Goal: Check status: Check status

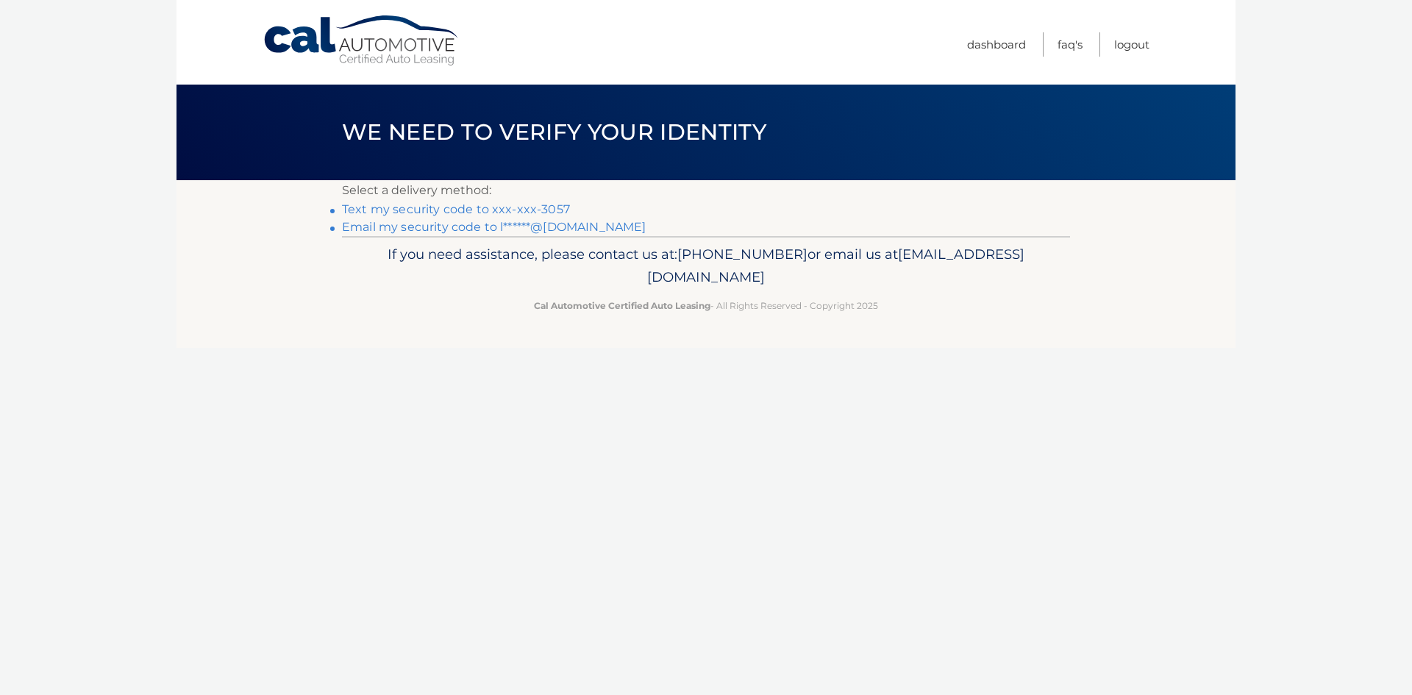
click at [465, 209] on link "Text my security code to xxx-xxx-3057" at bounding box center [456, 209] width 228 height 14
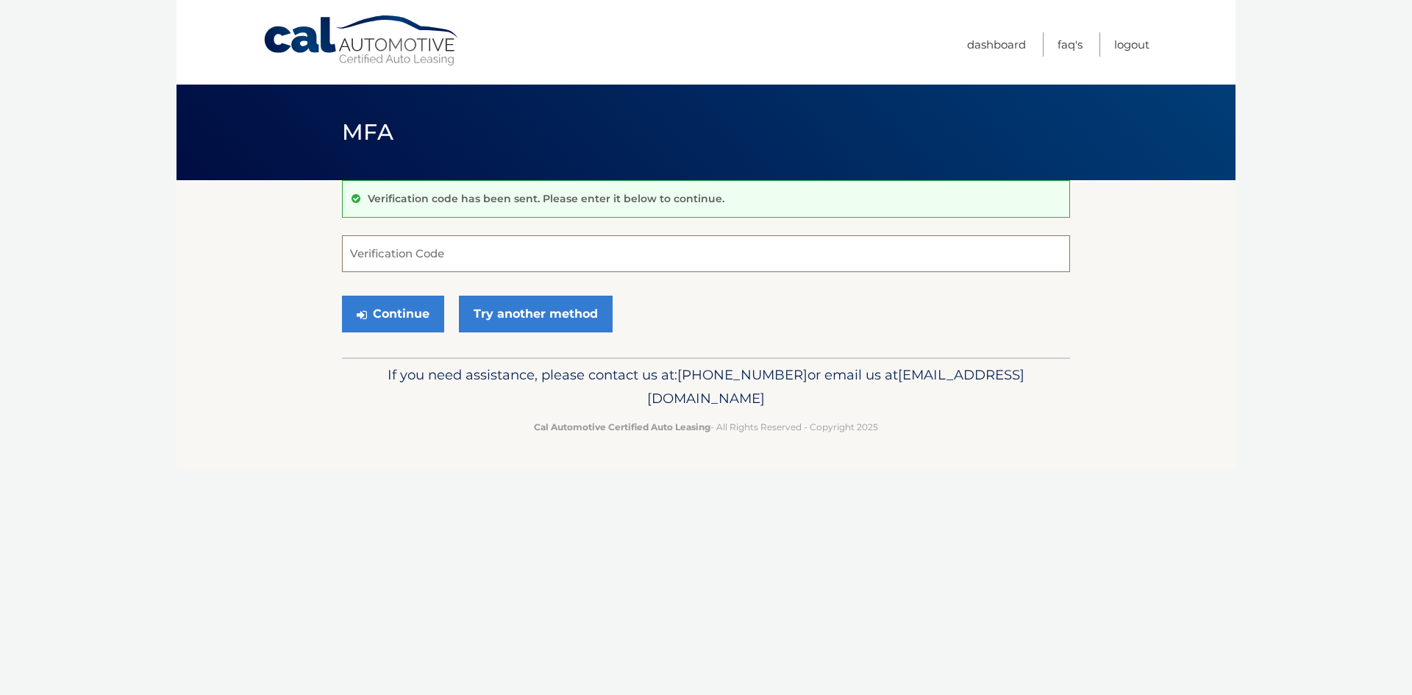
click at [440, 257] on input "Verification Code" at bounding box center [706, 253] width 728 height 37
type input "275955"
click at [416, 311] on button "Continue" at bounding box center [393, 314] width 102 height 37
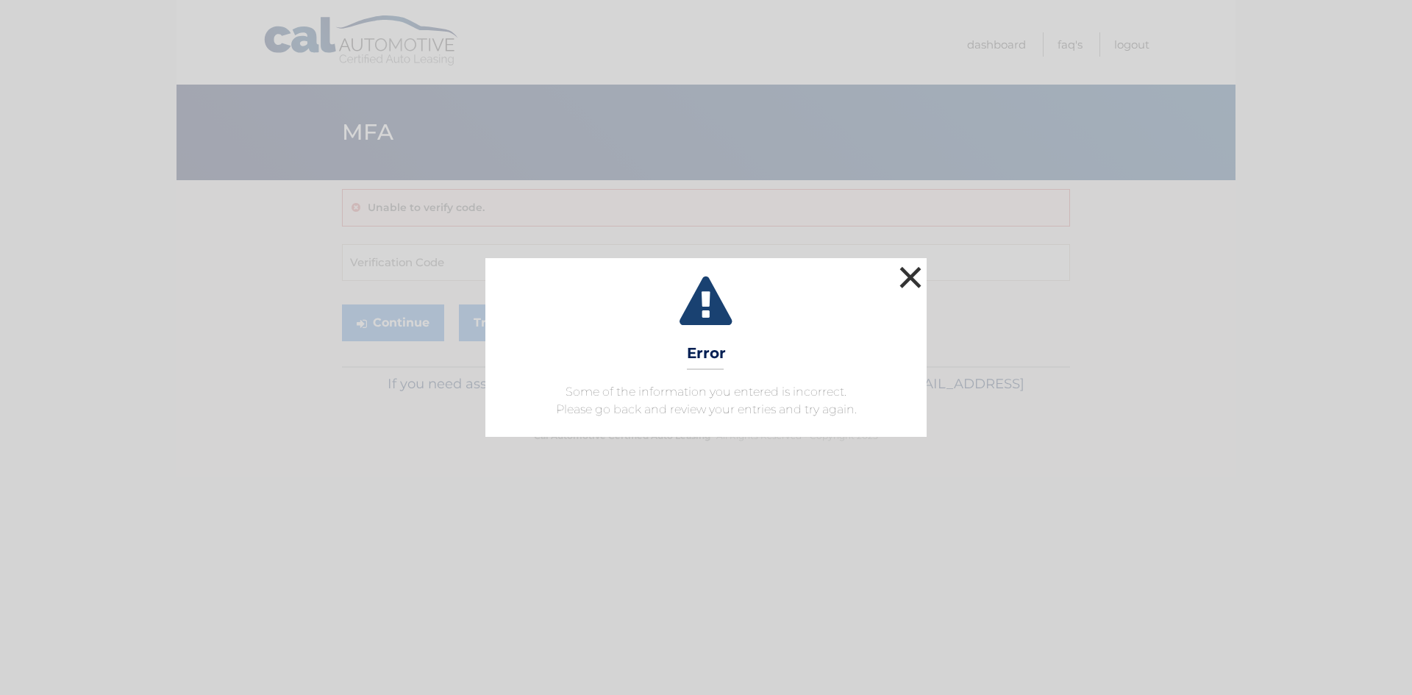
click at [907, 276] on button "×" at bounding box center [909, 276] width 29 height 29
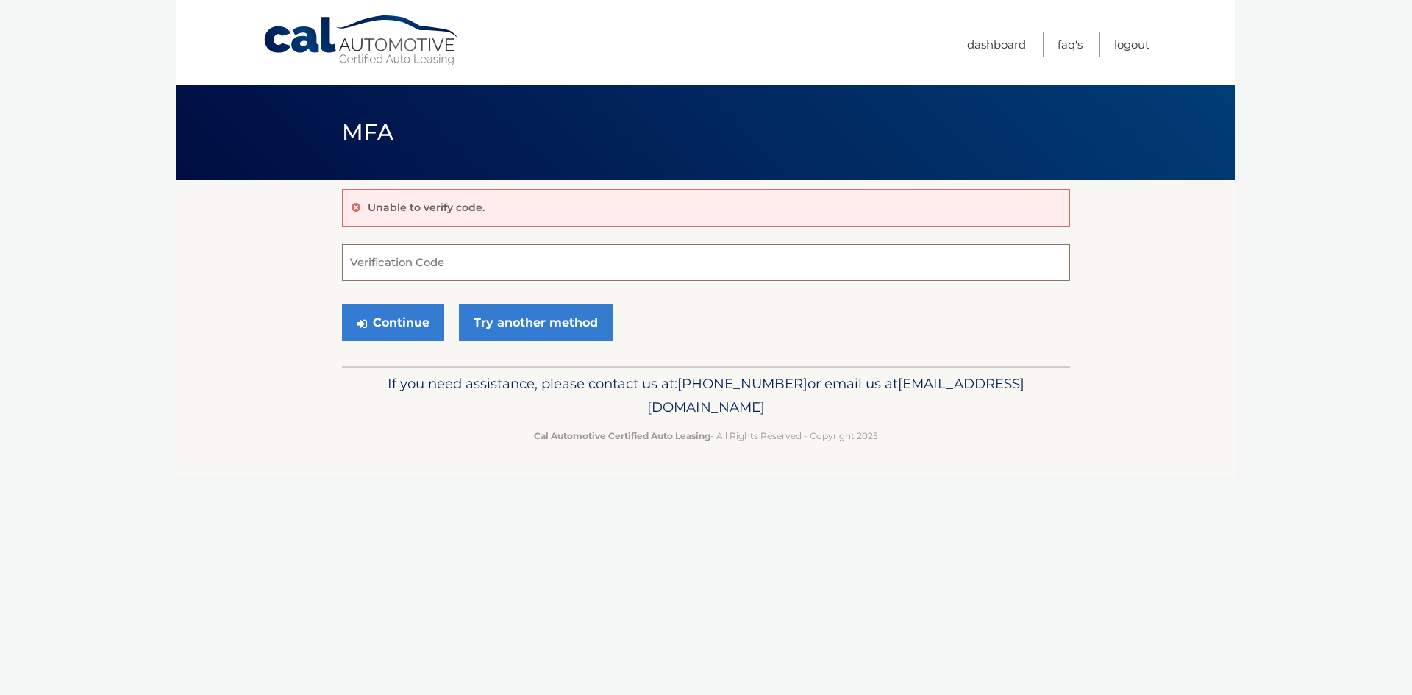
click at [455, 272] on input "Verification Code" at bounding box center [706, 262] width 728 height 37
type input "275955"
click at [396, 320] on button "Continue" at bounding box center [393, 322] width 102 height 37
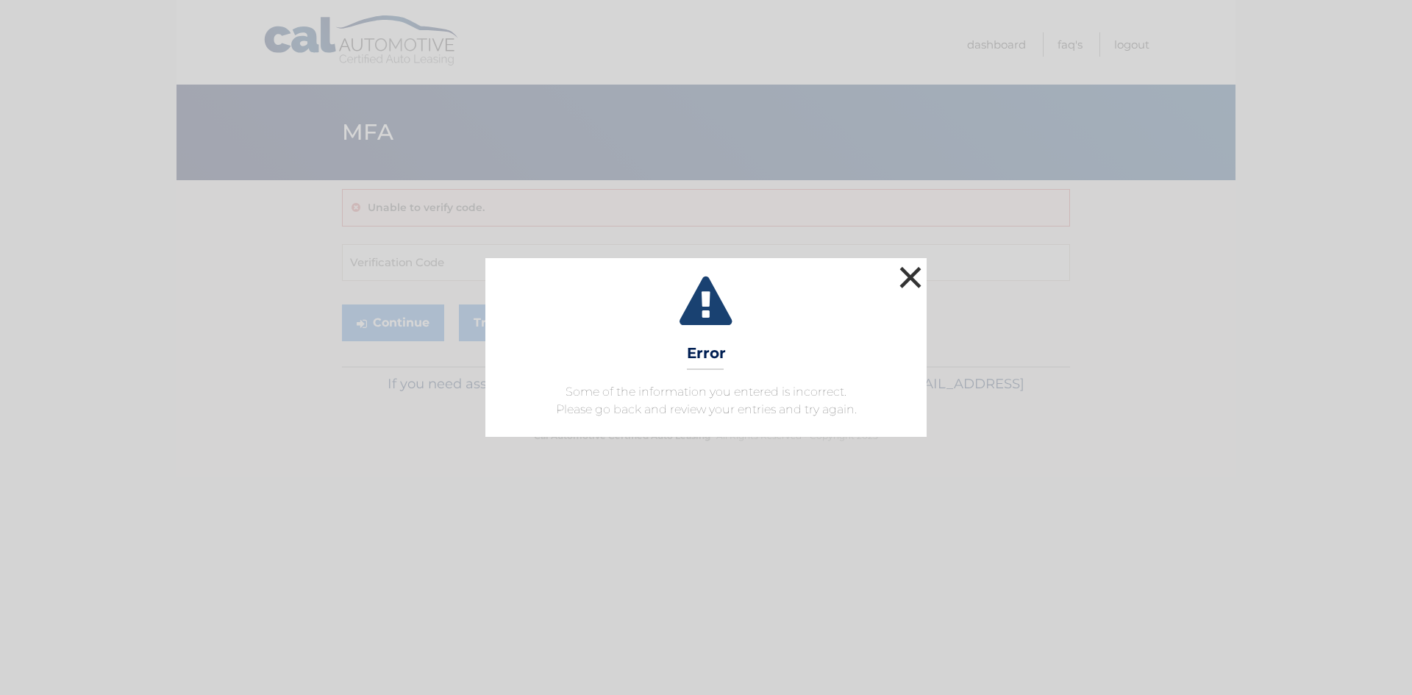
click at [908, 281] on button "×" at bounding box center [909, 276] width 29 height 29
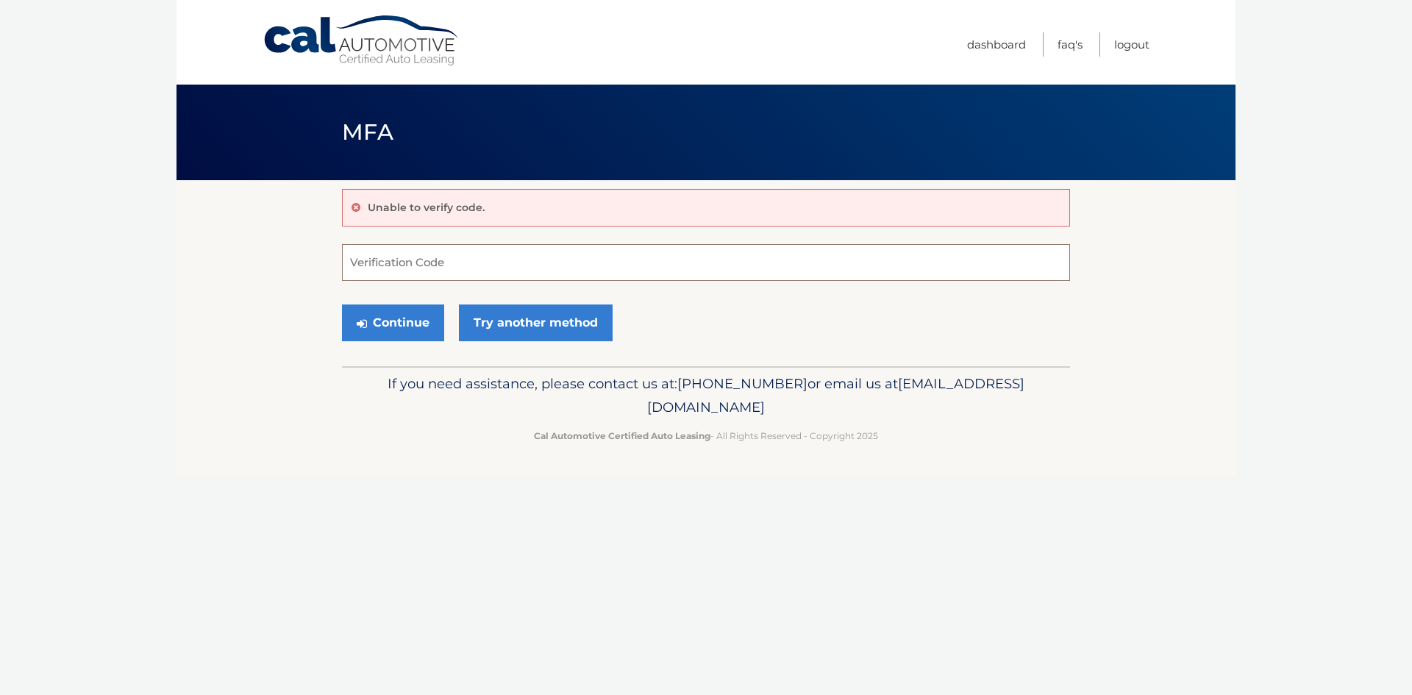
click at [445, 265] on input "Verification Code" at bounding box center [706, 262] width 728 height 37
type input "275955"
click at [342, 304] on button "Continue" at bounding box center [393, 322] width 102 height 37
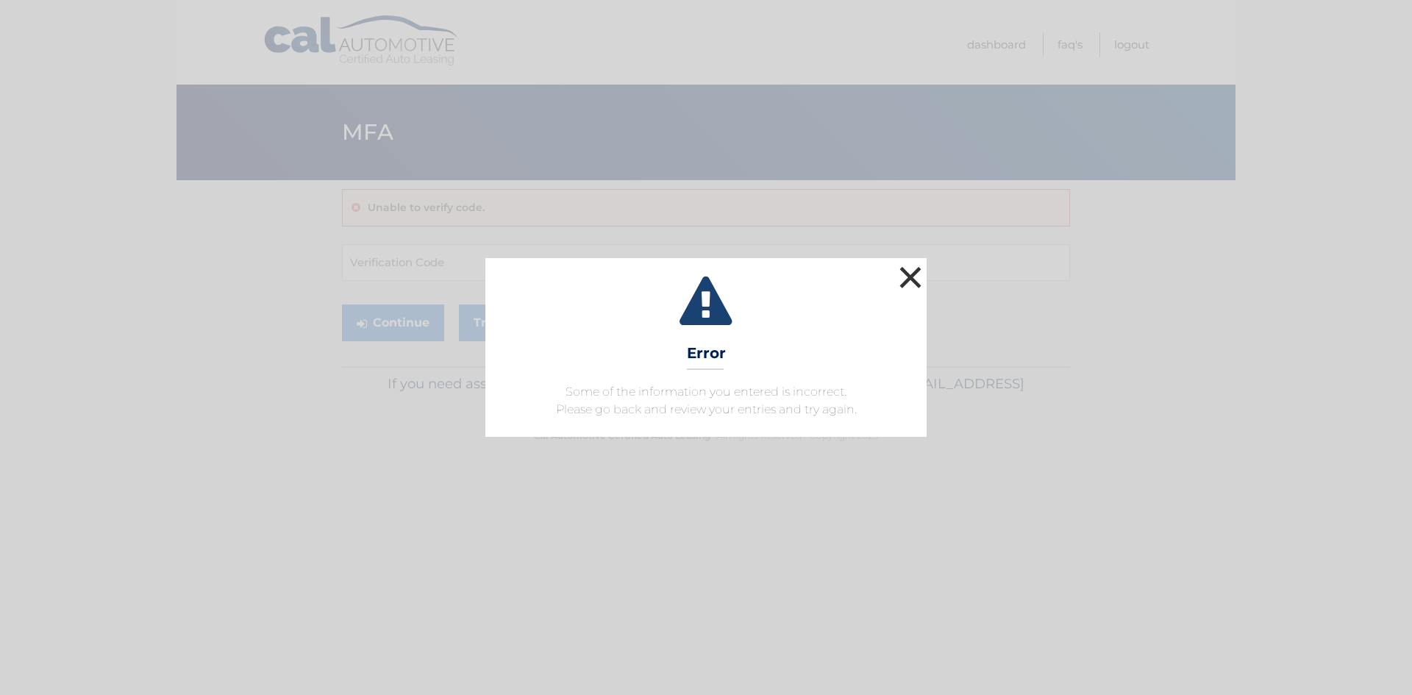
click at [905, 270] on button "×" at bounding box center [909, 276] width 29 height 29
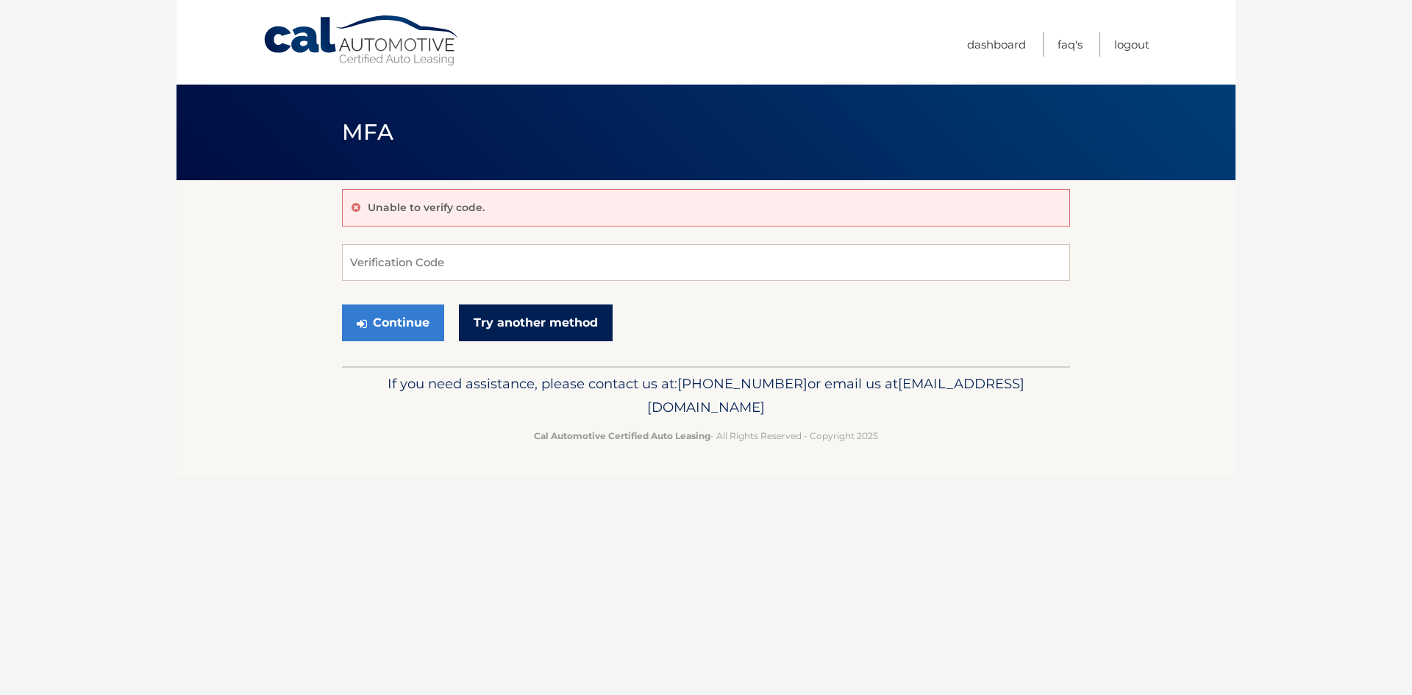
click at [586, 330] on link "Try another method" at bounding box center [536, 322] width 154 height 37
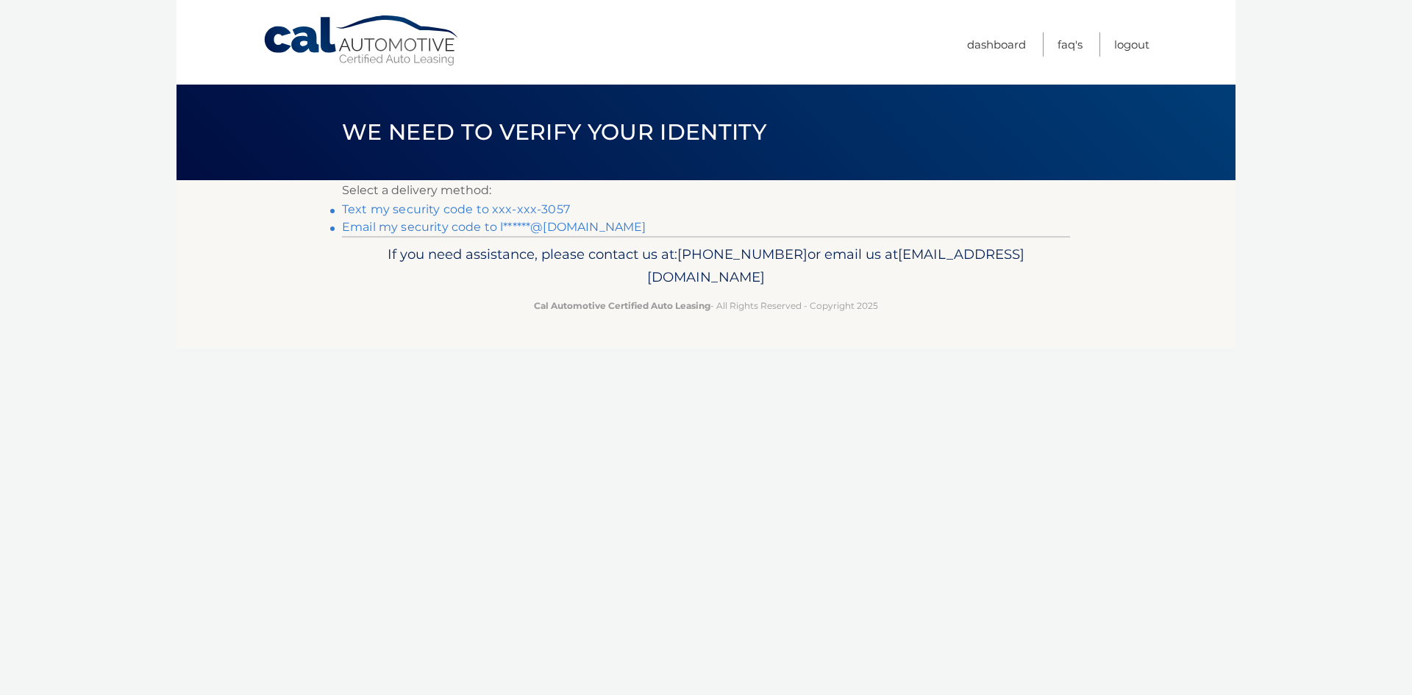
click at [421, 229] on link "Email my security code to l******@gmail.com" at bounding box center [494, 227] width 304 height 14
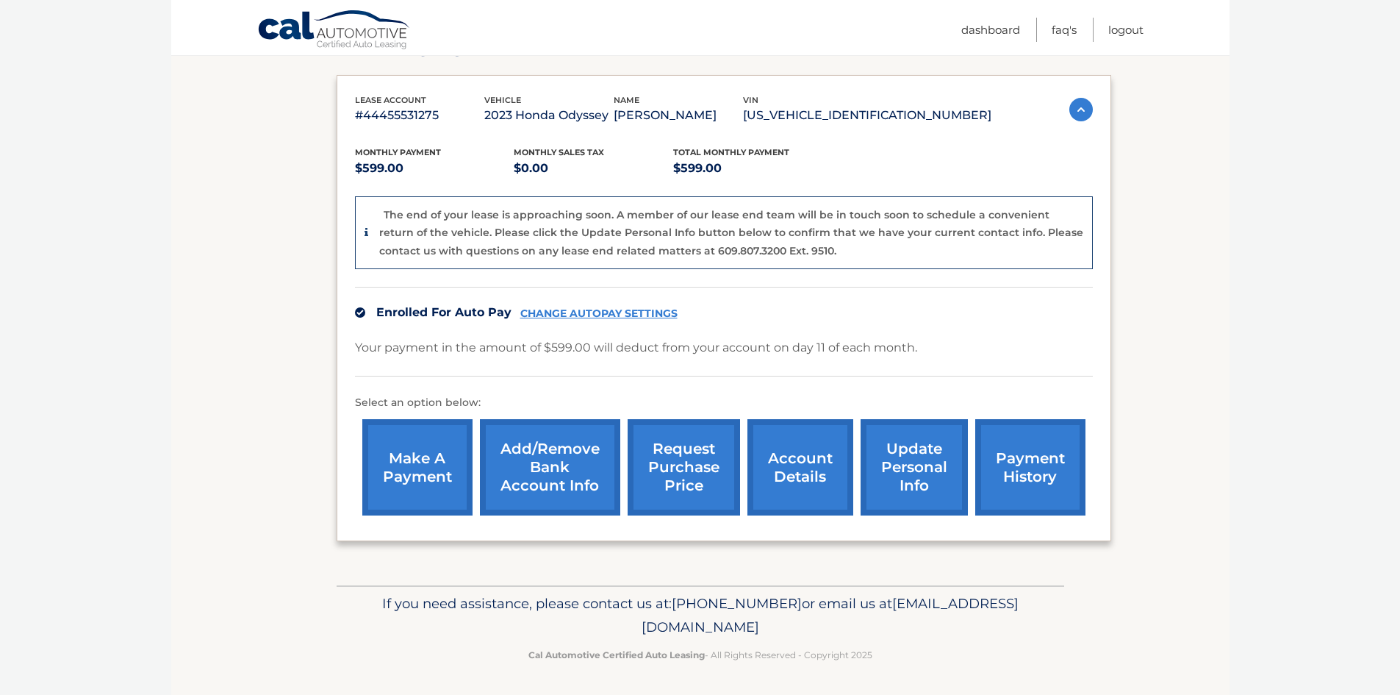
scroll to position [232, 0]
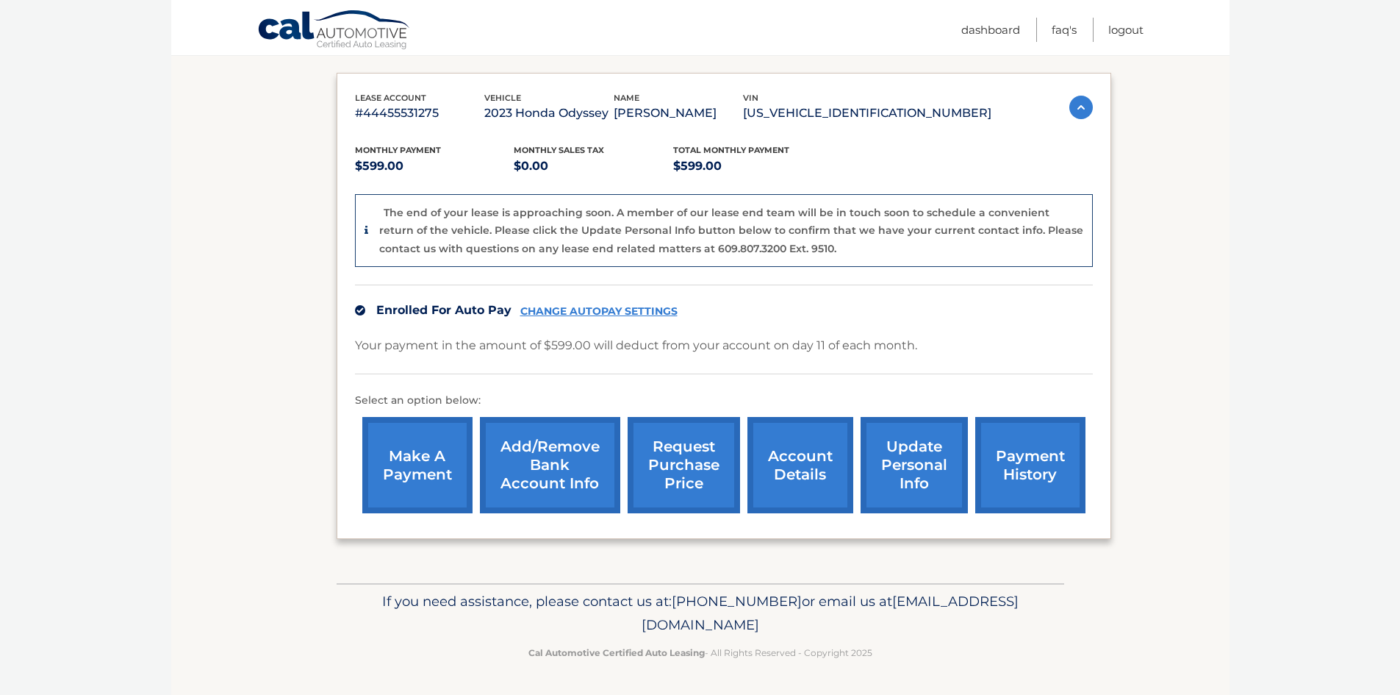
click at [684, 460] on link "request purchase price" at bounding box center [684, 465] width 112 height 96
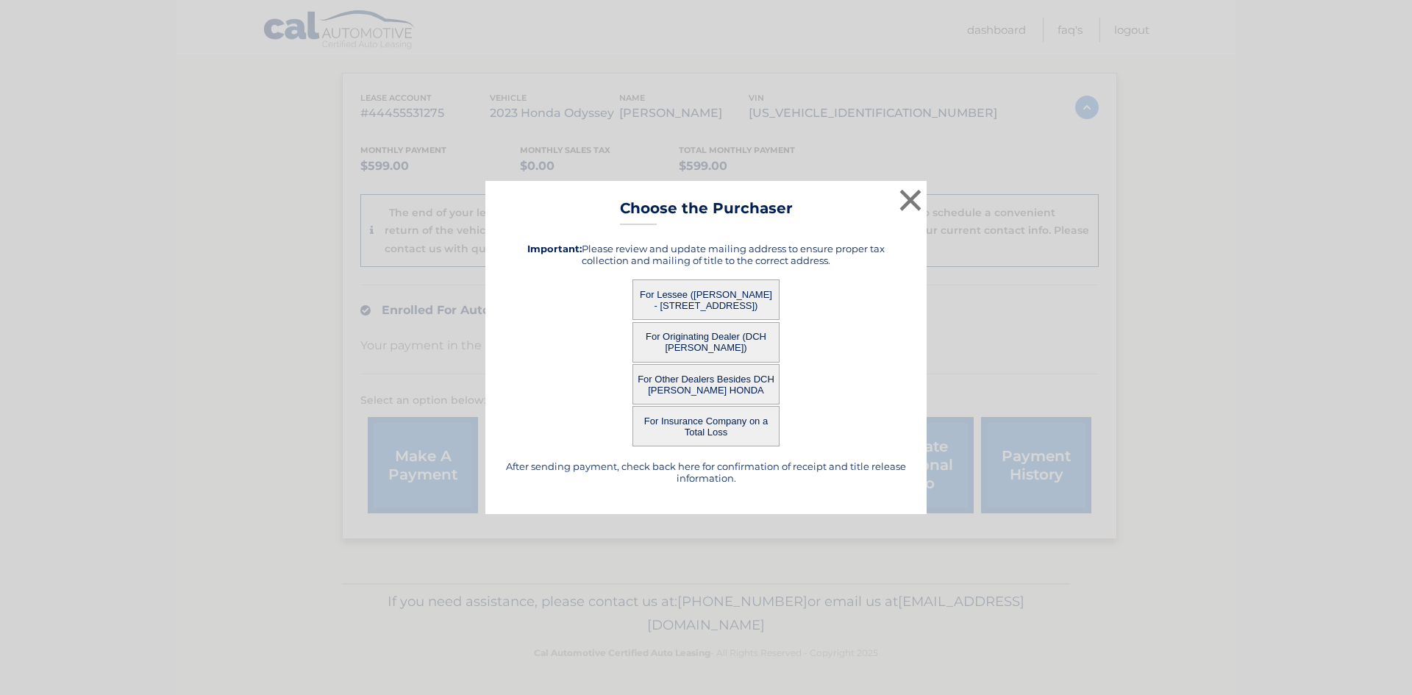
click at [704, 290] on button "For Lessee ([PERSON_NAME] - [STREET_ADDRESS])" at bounding box center [705, 299] width 147 height 40
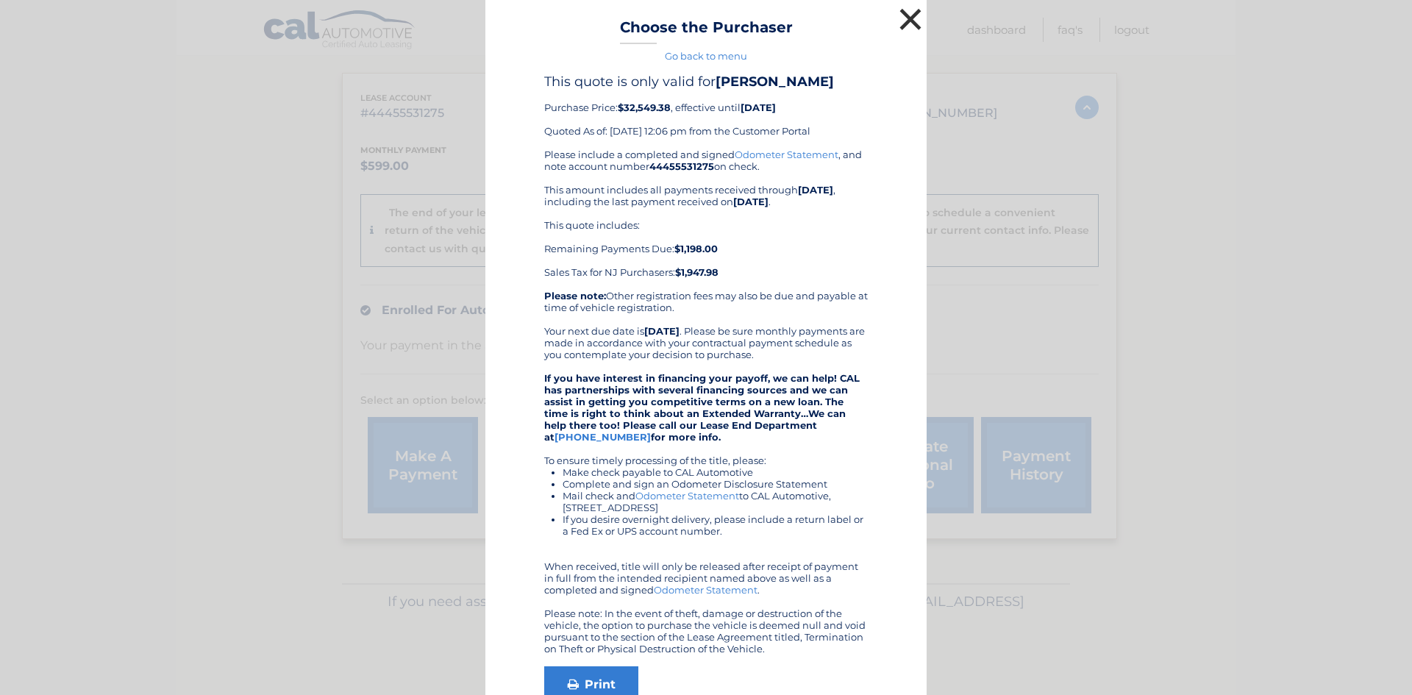
click at [907, 15] on button "×" at bounding box center [909, 18] width 29 height 29
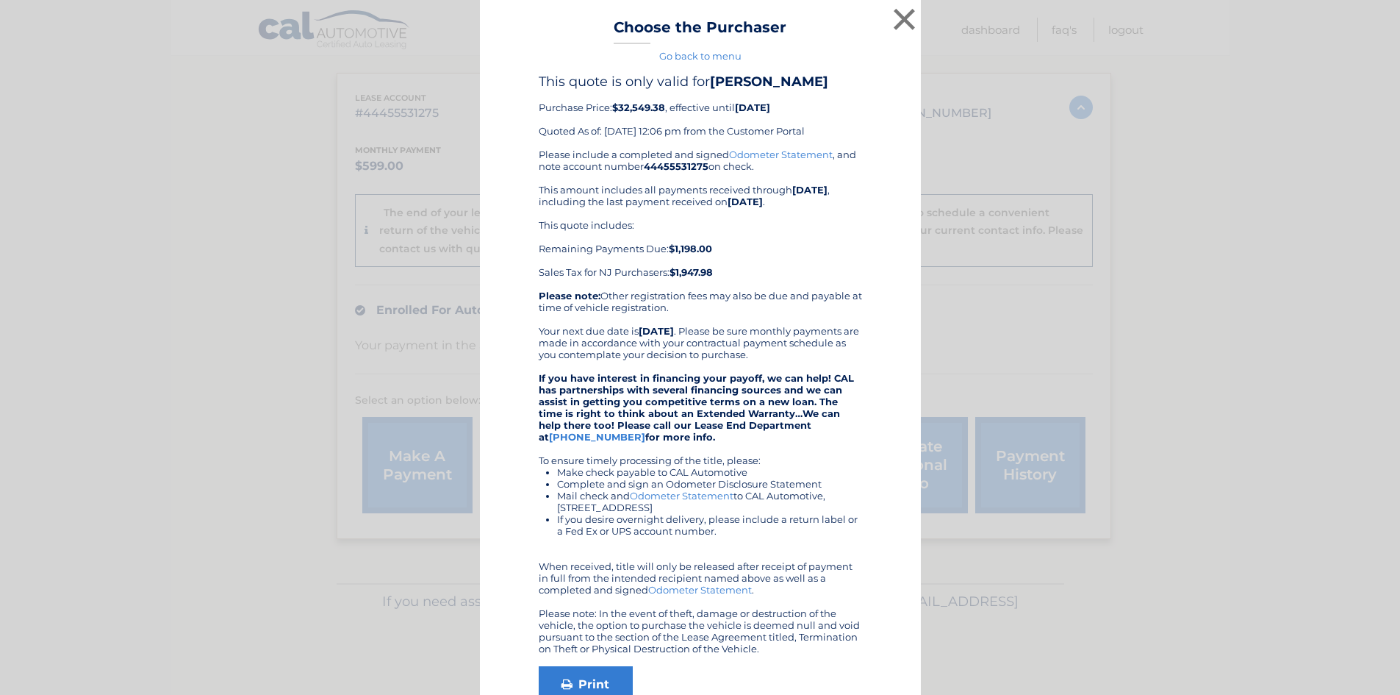
click at [907, 15] on nav "Menu Dashboard FAQ's Logout" at bounding box center [806, 27] width 676 height 55
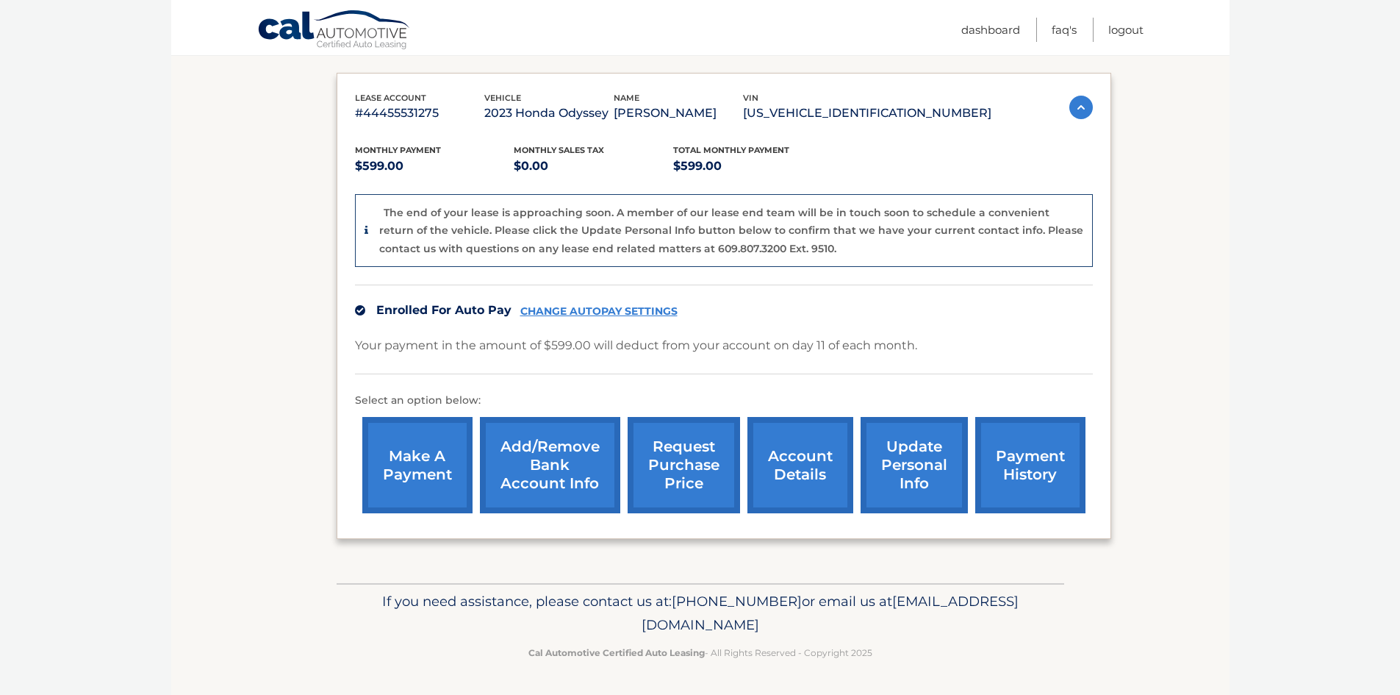
click at [805, 471] on link "account details" at bounding box center [801, 465] width 106 height 96
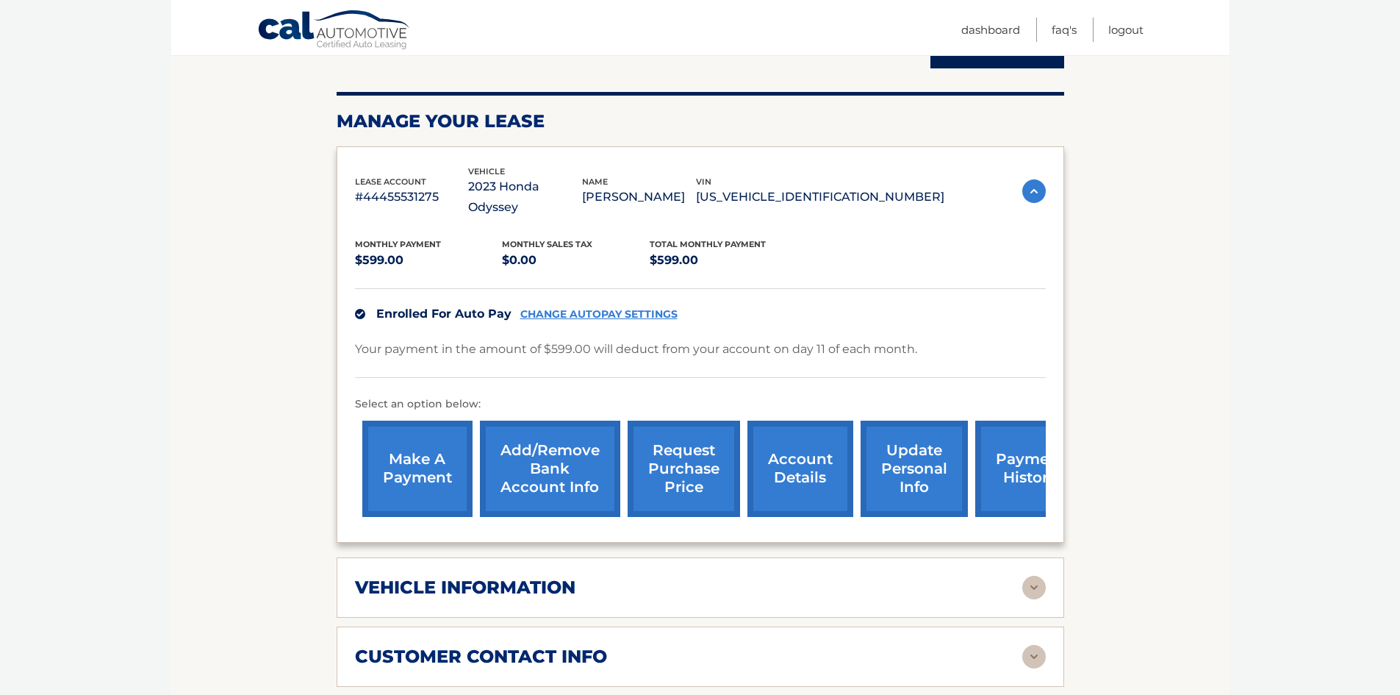
scroll to position [294, 0]
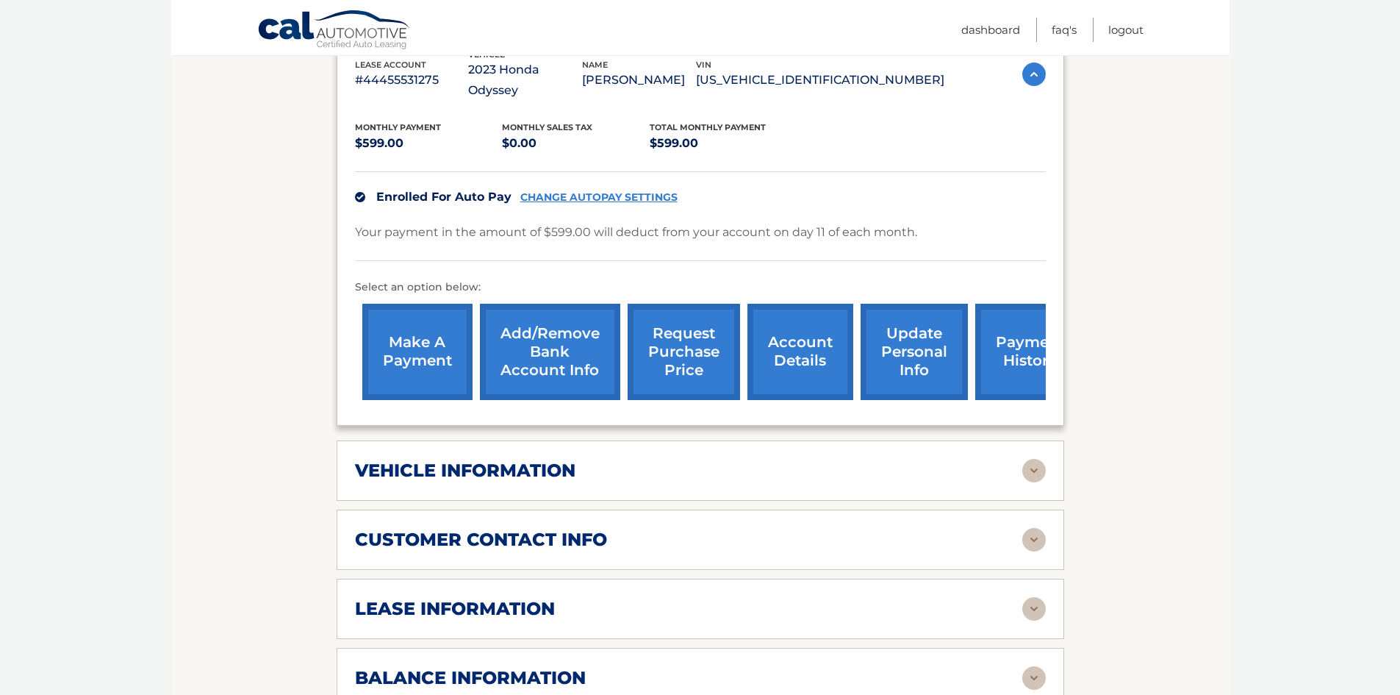
click at [636, 462] on div "vehicle information vehicle Year [DATE] vehicle make Honda vehicle model Odysse…" at bounding box center [701, 470] width 728 height 60
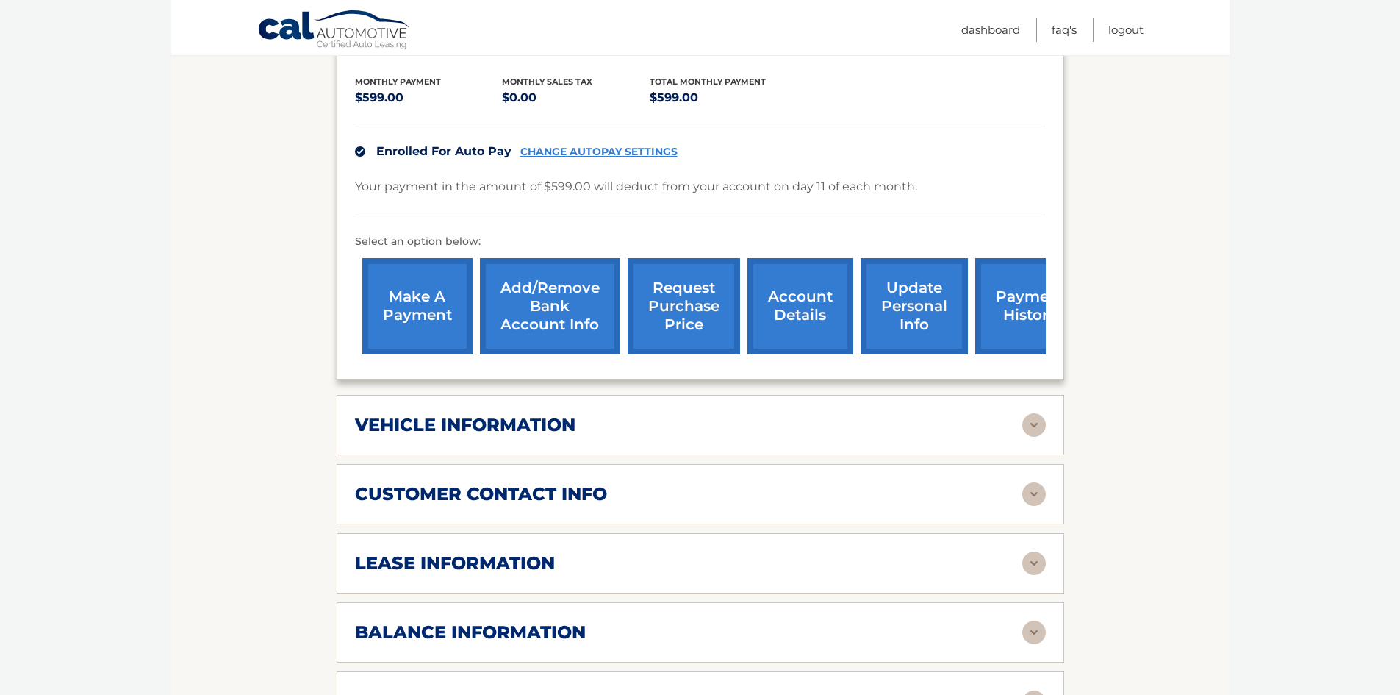
scroll to position [515, 0]
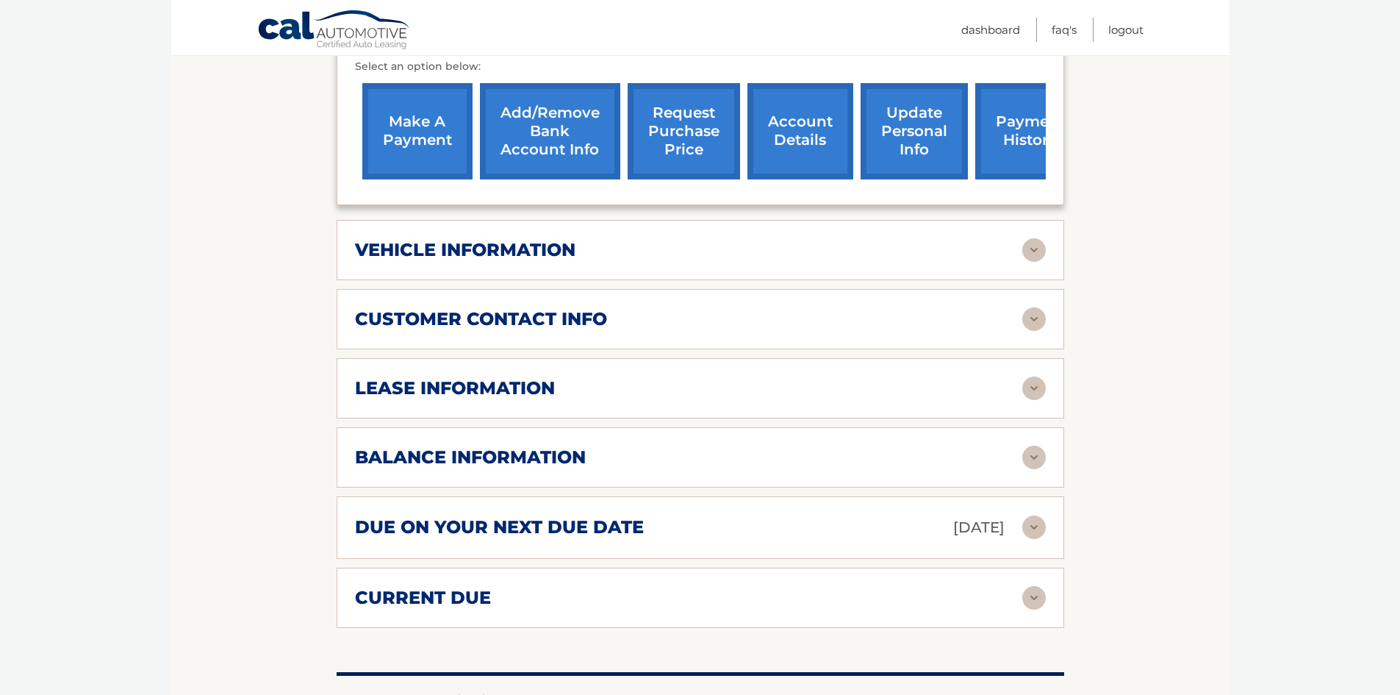
click at [1026, 376] on img at bounding box center [1035, 388] width 24 height 24
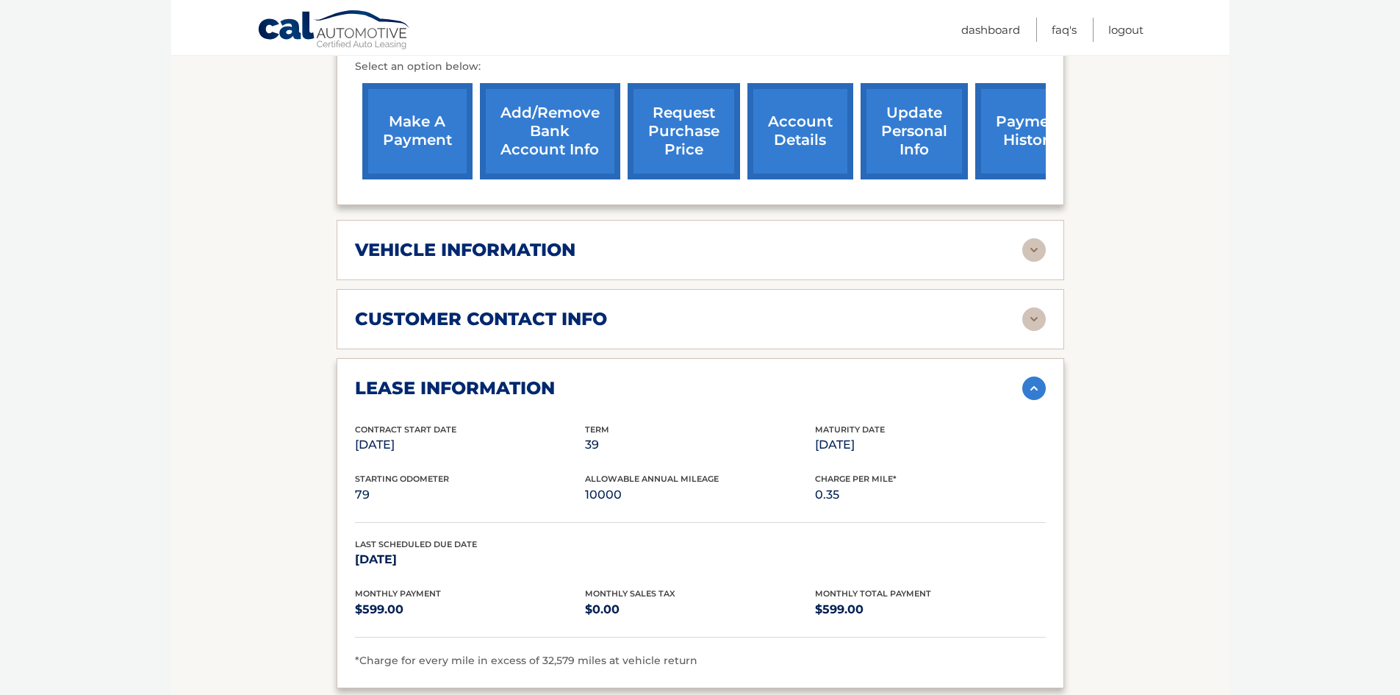
click at [598, 484] on p "10000" at bounding box center [700, 494] width 230 height 21
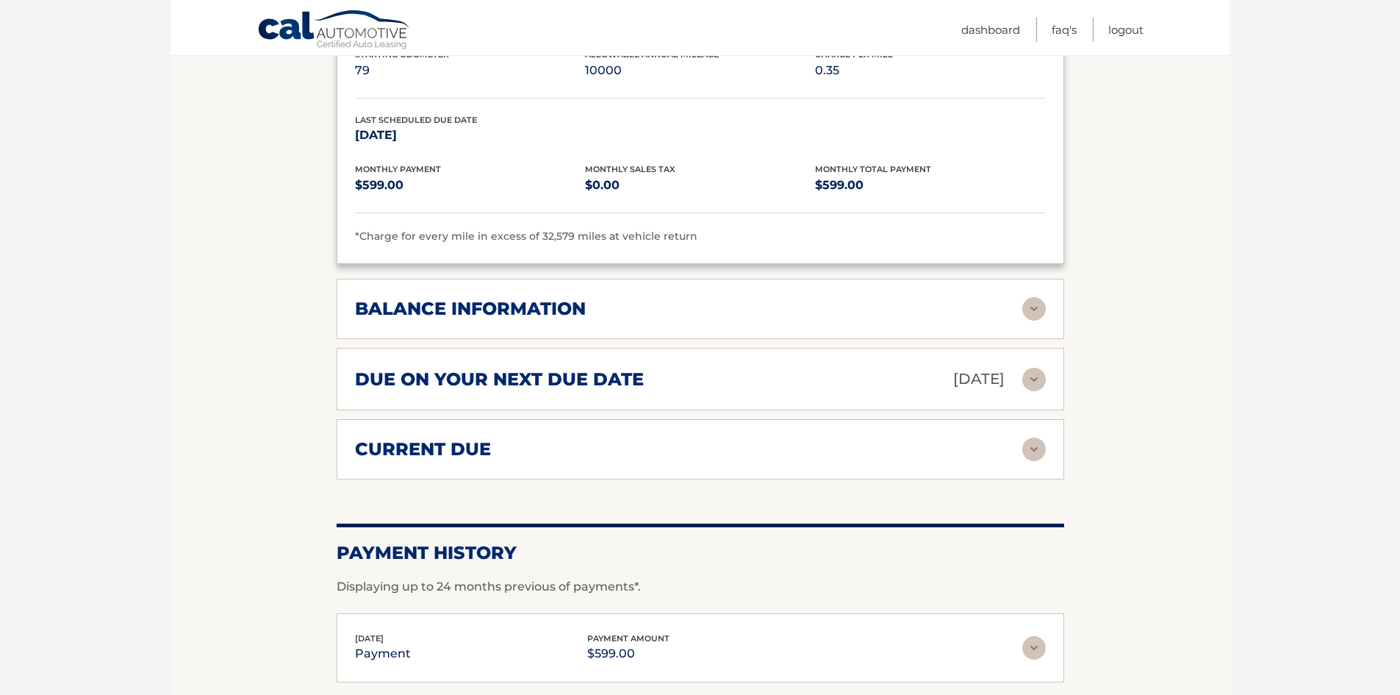
scroll to position [809, 0]
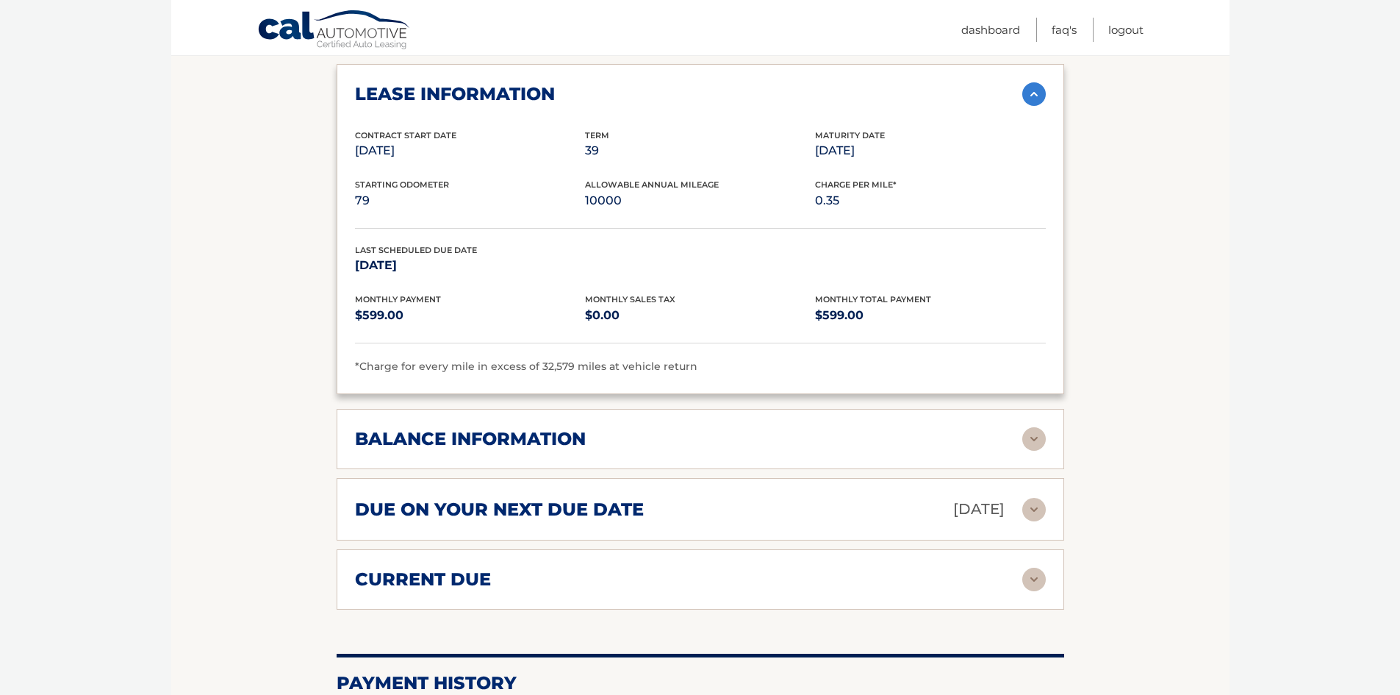
click at [1041, 498] on img at bounding box center [1035, 510] width 24 height 24
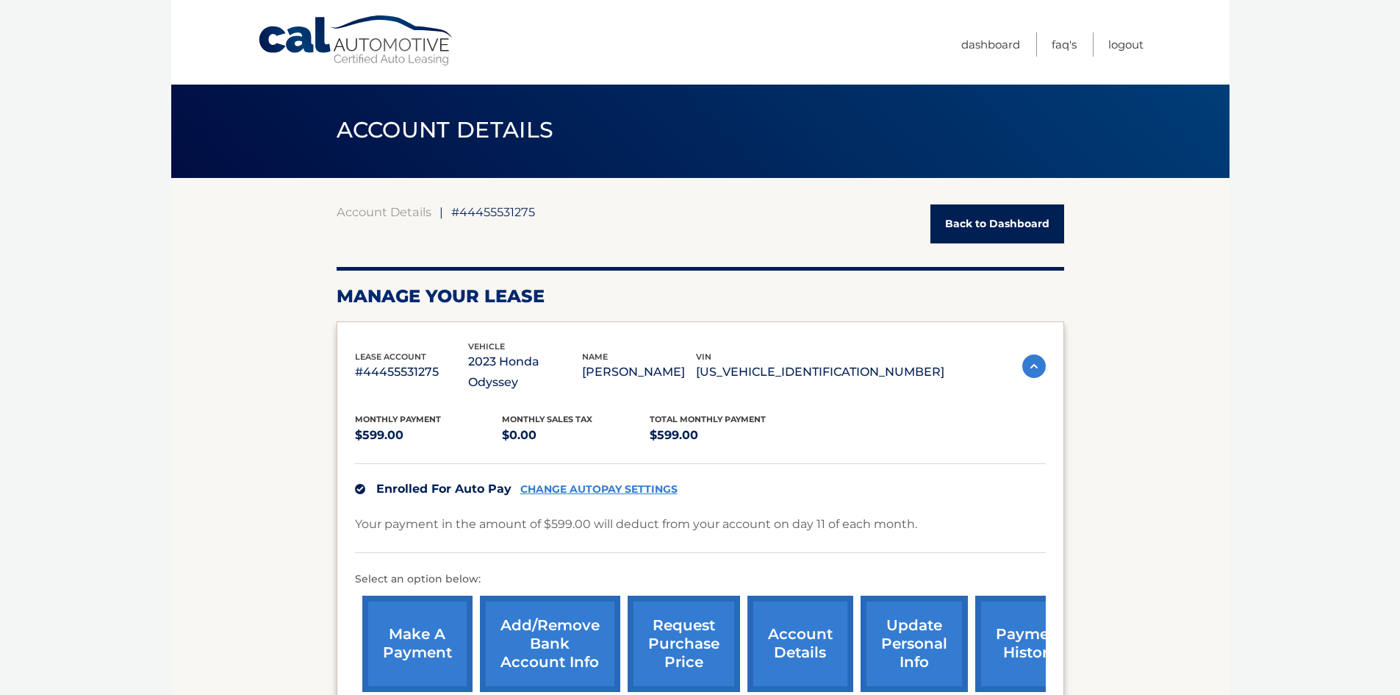
scroll to position [0, 0]
